Goal: Book appointment/travel/reservation

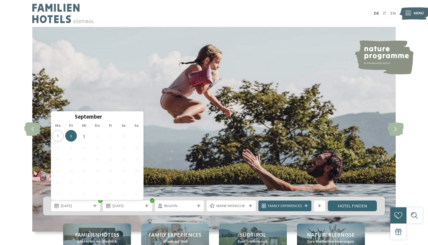
click at [123, 137] on span "6" at bounding box center [123, 136] width 12 height 12
click at [126, 137] on span "6" at bounding box center [123, 136] width 12 height 12
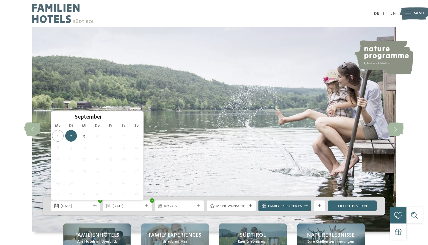
click at [213, 88] on img at bounding box center [213, 129] width 363 height 205
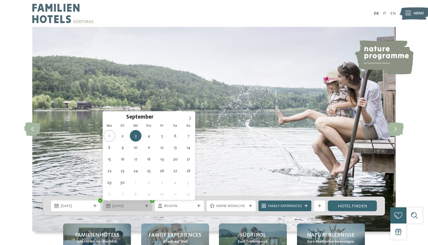
click at [122, 206] on span "03.09.2025" at bounding box center [127, 206] width 30 height 5
type div "06.09.2025"
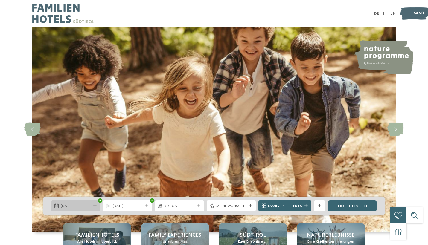
click at [73, 207] on span "02.09.2025" at bounding box center [76, 206] width 30 height 5
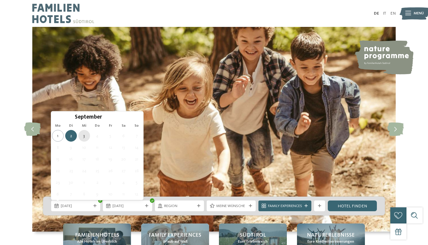
type div "03.09.2025"
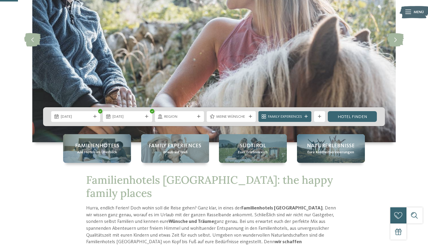
scroll to position [94, 0]
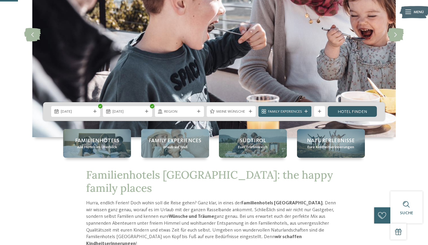
click at [350, 112] on link "Hotel finden" at bounding box center [352, 111] width 49 height 11
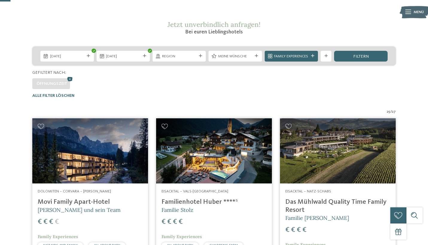
scroll to position [45, 0]
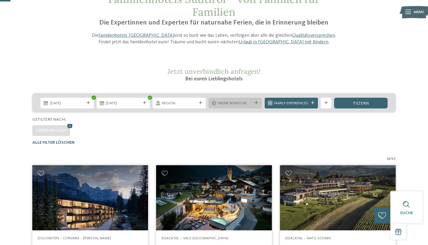
click at [231, 99] on div "Meine Wünsche" at bounding box center [234, 103] width 53 height 11
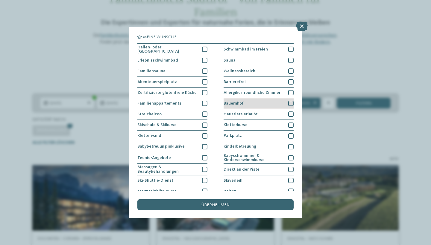
click at [291, 102] on div at bounding box center [290, 103] width 5 height 5
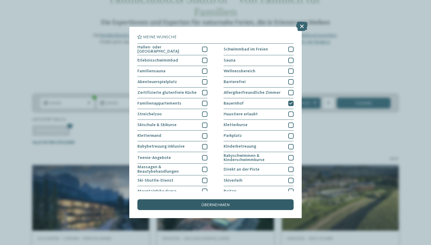
click at [249, 199] on div "übernehmen" at bounding box center [215, 204] width 156 height 11
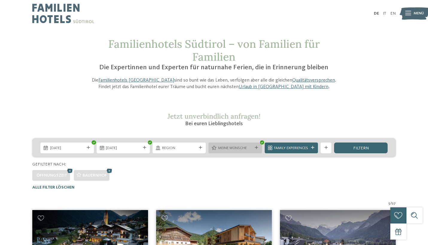
scroll to position [0, 0]
click at [249, 148] on span "Meine Wünsche" at bounding box center [235, 148] width 34 height 5
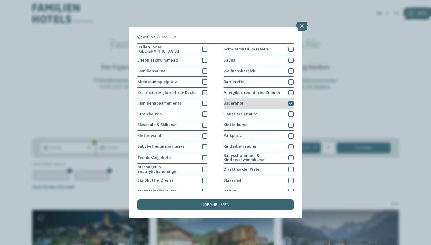
click at [291, 102] on icon at bounding box center [291, 103] width 4 height 3
click at [300, 27] on icon at bounding box center [302, 27] width 12 height 10
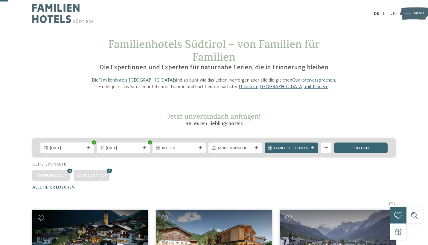
scroll to position [102, 0]
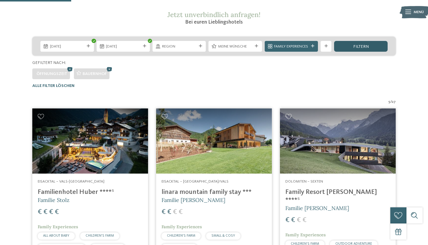
click at [358, 48] on span "filtern" at bounding box center [361, 47] width 16 height 4
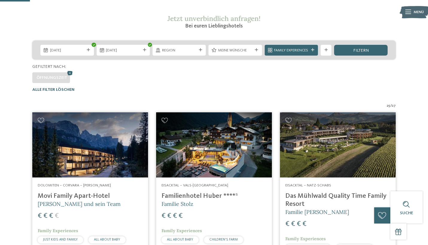
scroll to position [153, 0]
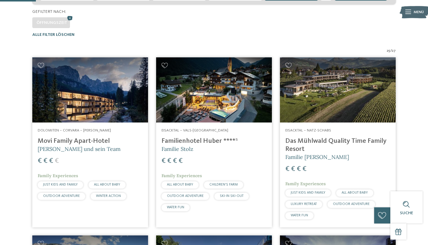
click at [72, 106] on img at bounding box center [90, 89] width 116 height 65
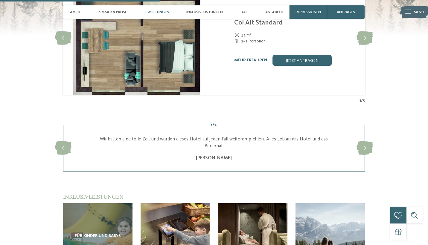
scroll to position [710, 0]
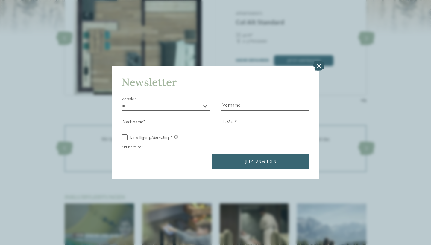
click at [321, 61] on icon at bounding box center [319, 66] width 12 height 10
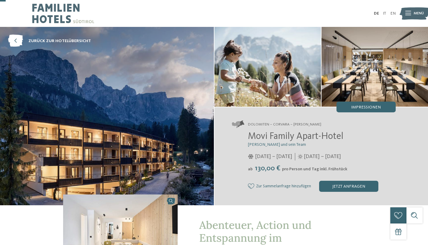
scroll to position [0, 0]
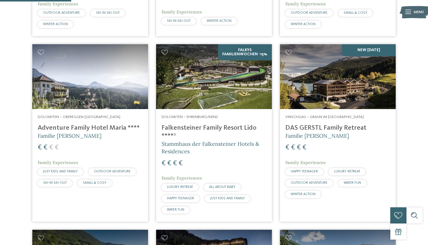
scroll to position [292, 0]
